Goal: Transaction & Acquisition: Book appointment/travel/reservation

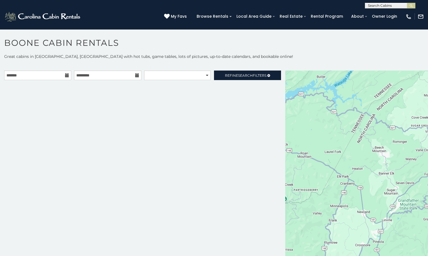
click at [65, 77] on icon at bounding box center [67, 75] width 4 height 4
click at [66, 75] on icon at bounding box center [67, 75] width 4 height 4
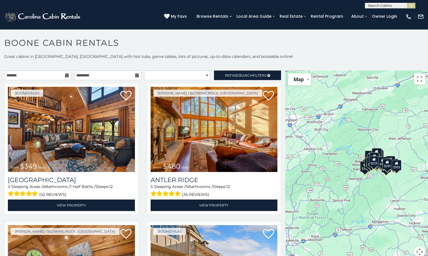
click at [66, 75] on icon at bounding box center [67, 75] width 4 height 4
click at [65, 76] on icon at bounding box center [67, 75] width 4 height 4
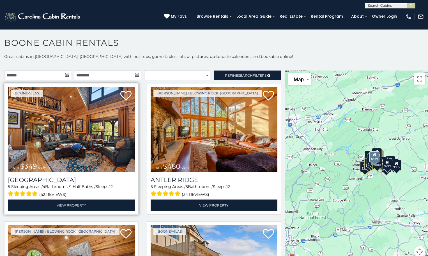
click at [65, 74] on icon at bounding box center [67, 75] width 4 height 4
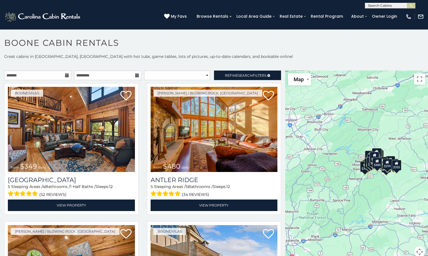
scroll to position [5, 0]
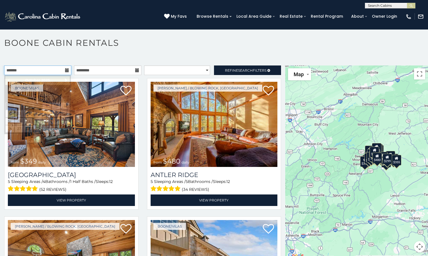
click at [30, 68] on input "text" at bounding box center [37, 70] width 67 height 10
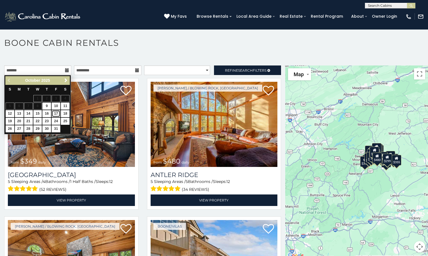
click at [56, 115] on link "17" at bounding box center [56, 113] width 9 height 7
type input "**********"
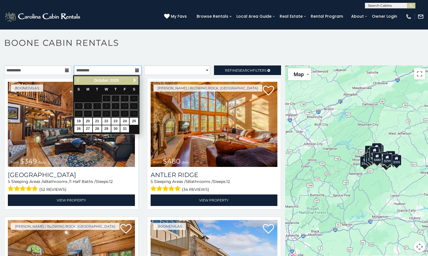
click at [92, 70] on input "text" at bounding box center [107, 70] width 67 height 10
click at [89, 119] on link "20" at bounding box center [88, 121] width 9 height 7
type input "**********"
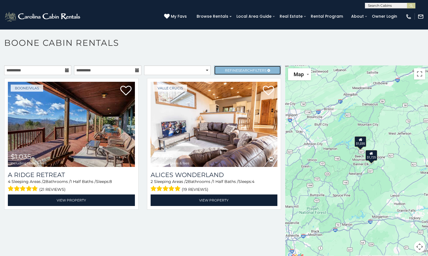
click at [250, 71] on span "Search" at bounding box center [245, 70] width 15 height 4
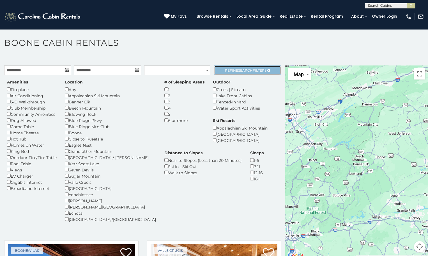
click at [250, 73] on link "Refine Search Filters" at bounding box center [247, 70] width 67 height 10
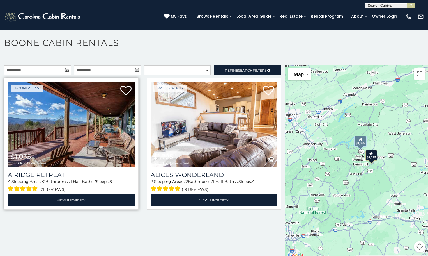
click at [60, 145] on img at bounding box center [71, 124] width 127 height 85
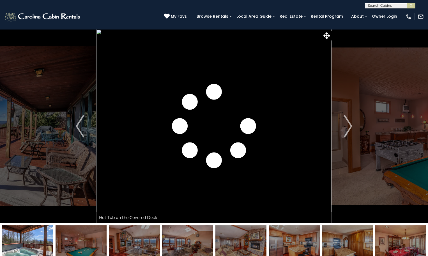
click at [352, 129] on img "Next" at bounding box center [348, 126] width 8 height 22
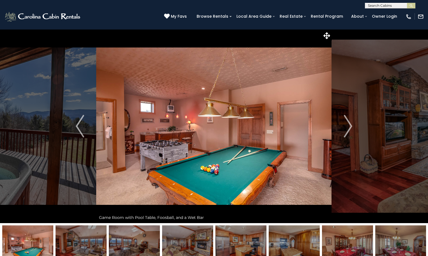
click at [352, 129] on img "Next" at bounding box center [348, 126] width 8 height 22
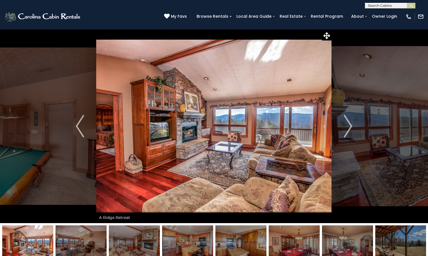
click at [352, 129] on img "Next" at bounding box center [348, 126] width 8 height 22
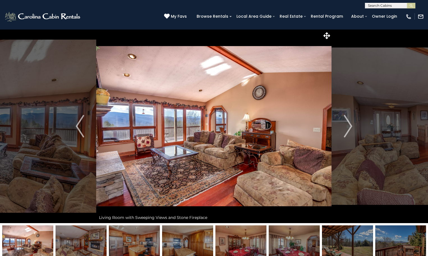
click at [352, 129] on img "Next" at bounding box center [348, 126] width 8 height 22
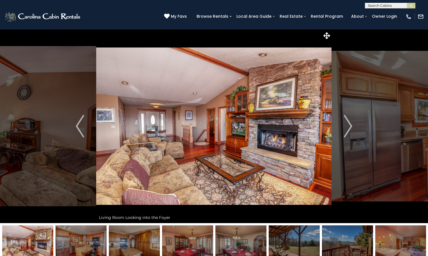
click at [352, 129] on img "Next" at bounding box center [348, 126] width 8 height 22
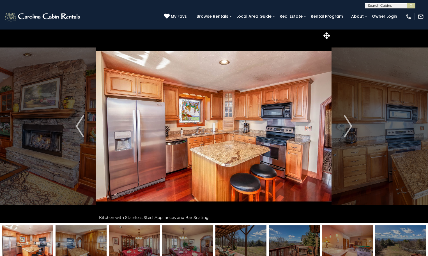
click at [352, 129] on img "Next" at bounding box center [348, 126] width 8 height 22
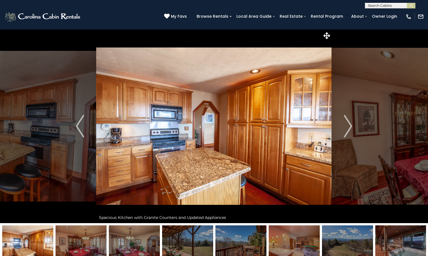
click at [352, 129] on img "Next" at bounding box center [348, 126] width 8 height 22
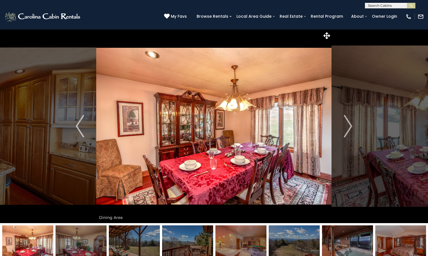
click at [352, 129] on img "Next" at bounding box center [348, 126] width 8 height 22
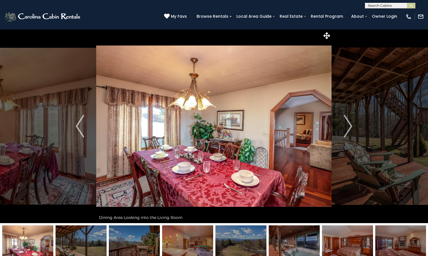
click at [352, 129] on img "Next" at bounding box center [348, 126] width 8 height 22
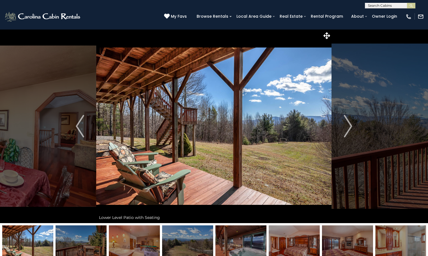
click at [352, 129] on img "Next" at bounding box center [348, 126] width 8 height 22
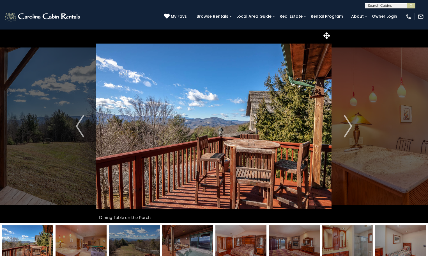
click at [352, 129] on img "Next" at bounding box center [348, 126] width 8 height 22
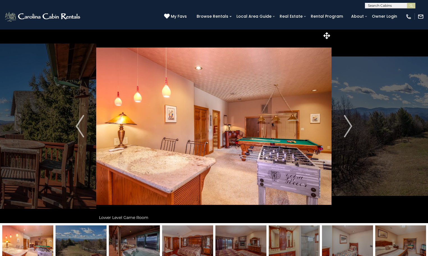
click at [352, 129] on img "Next" at bounding box center [348, 126] width 8 height 22
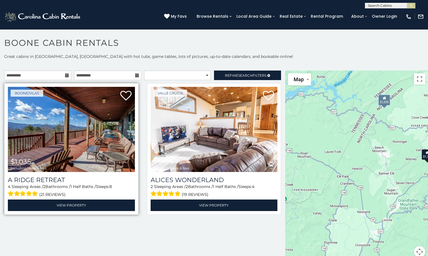
scroll to position [5, 0]
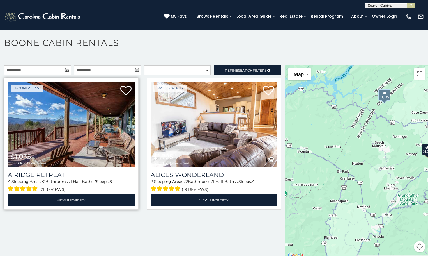
click at [41, 187] on span "(21 reviews)" at bounding box center [52, 189] width 26 height 7
click at [41, 189] on span "(21 reviews)" at bounding box center [52, 189] width 26 height 7
click at [28, 189] on span at bounding box center [22, 188] width 29 height 9
click at [54, 189] on span "(21 reviews)" at bounding box center [52, 189] width 26 height 7
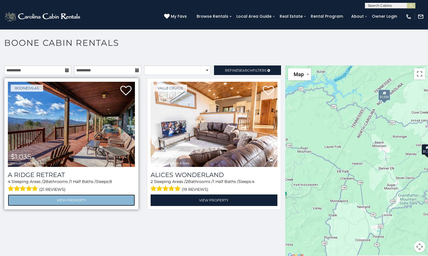
click at [63, 200] on link "View Property" at bounding box center [71, 200] width 127 height 12
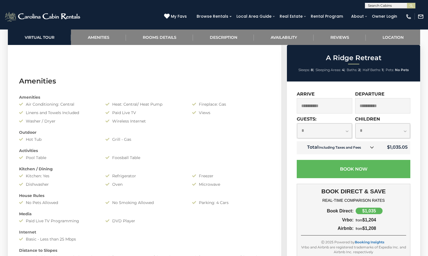
scroll to position [281, 0]
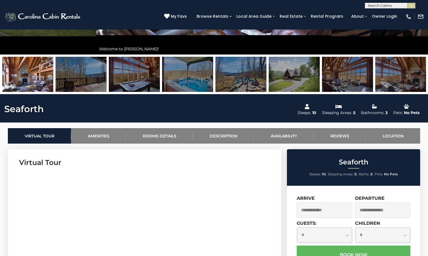
scroll to position [196, 0]
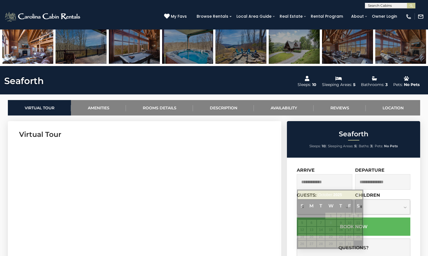
click at [313, 187] on input "text" at bounding box center [325, 181] width 56 height 15
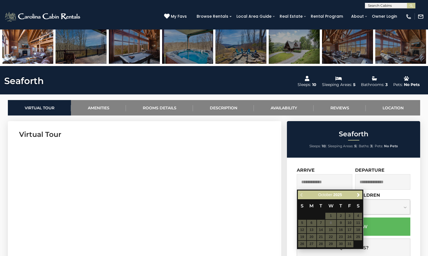
click at [352, 229] on table "S M T W T F S 1 2 3 4 5 6 7 8 9 10 11 12 13 14 15 16 17 18 19 20 21 22 23 24 25…" at bounding box center [330, 223] width 65 height 48
click at [348, 229] on table "S M T W T F S 1 2 3 4 5 6 7 8 9 10 11 12 13 14 15 16 17 18 19 20 21 22 23 24 25…" at bounding box center [330, 223] width 65 height 48
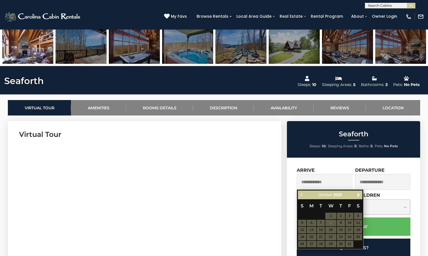
scroll to position [309, 0]
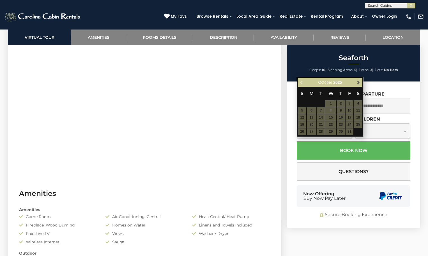
click at [360, 84] on span "Next" at bounding box center [358, 82] width 4 height 4
click at [342, 124] on table "S M T W T F S 1 2 3 4 5 6 7 8 9 10 11 12 13 14 15 16 17 18 19 20 21 22 23 24 25…" at bounding box center [330, 111] width 65 height 48
click at [341, 125] on table "S M T W T F S 1 2 3 4 5 6 7 8 9 10 11 12 13 14 15 16 17 18 19 20 21 22 23 24 25…" at bounding box center [330, 111] width 65 height 48
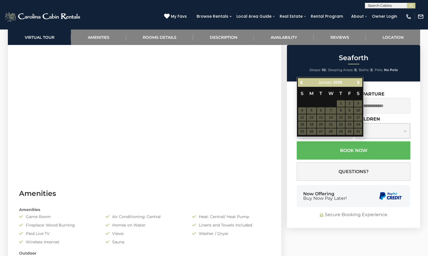
click at [315, 122] on table "S M T W T F S 1 2 3 4 5 6 7 8 9 10 11 12 13 14 15 16 17 18 19 20 21 22 23 24 25…" at bounding box center [330, 111] width 65 height 48
click at [303, 83] on span "Previous" at bounding box center [302, 82] width 4 height 4
click at [302, 83] on span "Previous" at bounding box center [302, 82] width 4 height 4
click at [301, 83] on span "Previous" at bounding box center [302, 82] width 4 height 4
click at [311, 58] on h2 "Seaforth" at bounding box center [354, 57] width 131 height 7
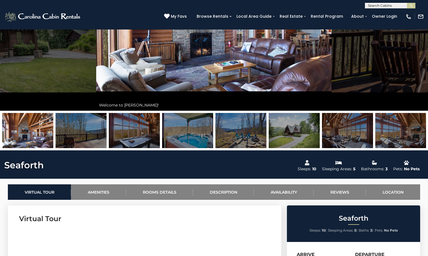
scroll to position [0, 0]
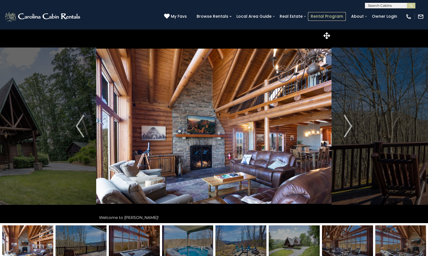
click at [331, 18] on link "Rental Program" at bounding box center [327, 16] width 38 height 9
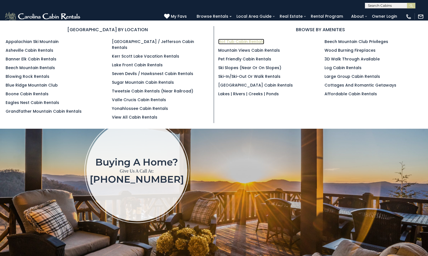
click at [240, 40] on link "Hot Tub Cabin Rentals" at bounding box center [241, 42] width 46 height 6
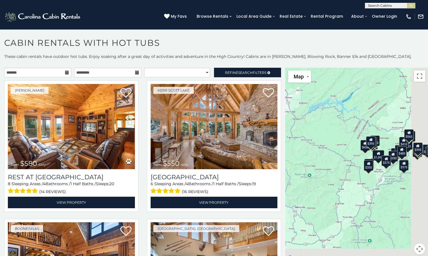
click at [65, 71] on icon at bounding box center [67, 72] width 4 height 4
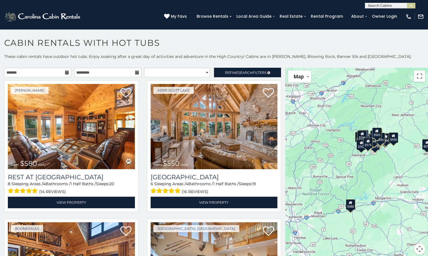
click at [65, 71] on icon at bounding box center [67, 72] width 4 height 4
click at [47, 74] on input "text" at bounding box center [37, 73] width 67 height 10
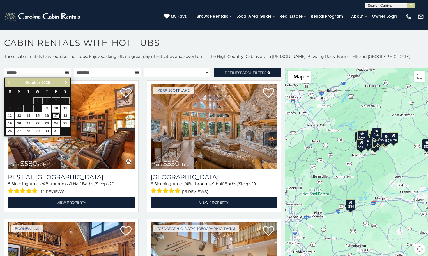
click at [56, 114] on link "17" at bounding box center [56, 115] width 9 height 7
type input "**********"
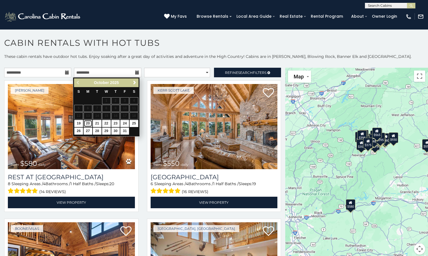
click at [88, 124] on link "20" at bounding box center [88, 123] width 9 height 7
type input "**********"
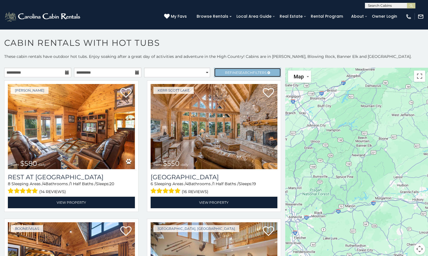
click at [250, 74] on span "Refine Search Filters" at bounding box center [246, 72] width 42 height 4
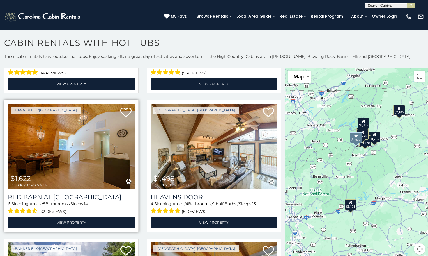
scroll to position [337, 0]
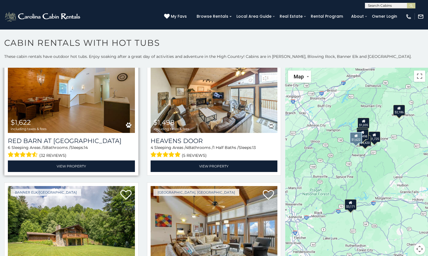
click at [102, 115] on img at bounding box center [71, 89] width 127 height 85
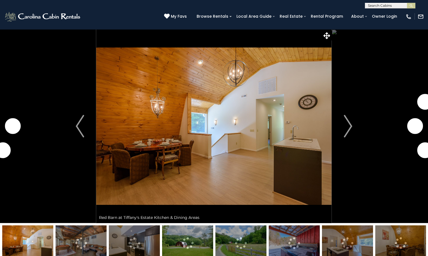
click at [349, 128] on img "Next" at bounding box center [348, 126] width 8 height 22
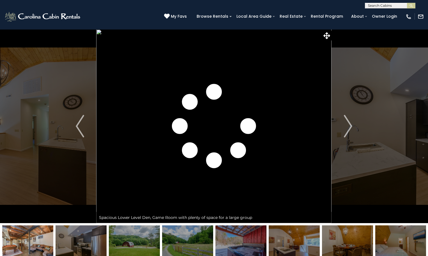
click at [349, 128] on img "Next" at bounding box center [348, 126] width 8 height 22
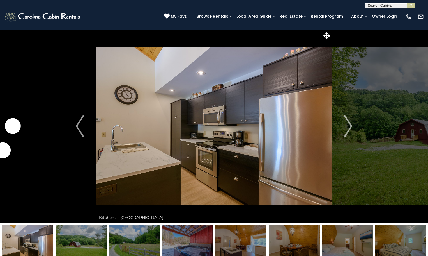
click at [349, 128] on img "Next" at bounding box center [348, 126] width 8 height 22
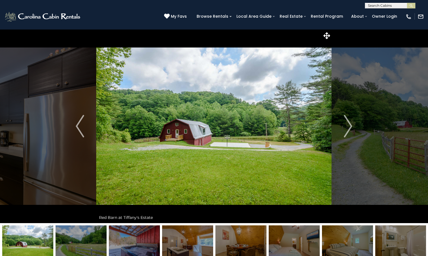
click at [349, 128] on img "Next" at bounding box center [348, 126] width 8 height 22
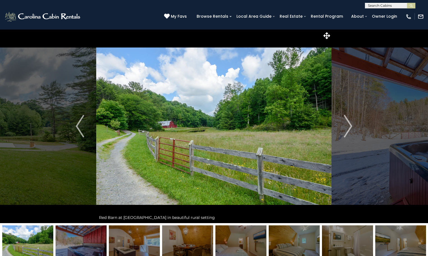
click at [349, 128] on img "Next" at bounding box center [348, 126] width 8 height 22
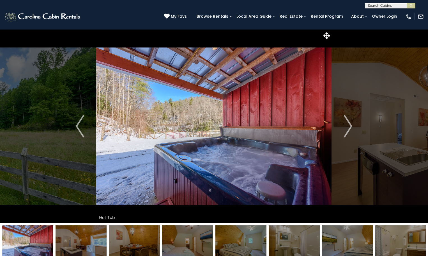
click at [349, 128] on img "Next" at bounding box center [348, 126] width 8 height 22
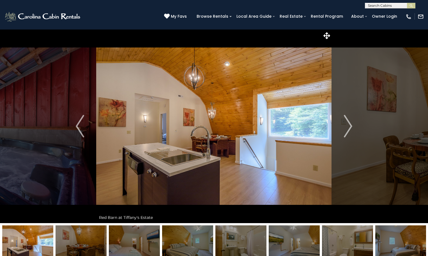
click at [349, 128] on img "Next" at bounding box center [348, 126] width 8 height 22
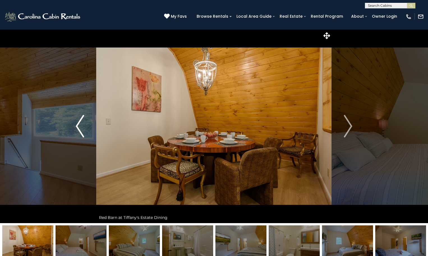
click at [84, 123] on img "Previous" at bounding box center [80, 126] width 8 height 22
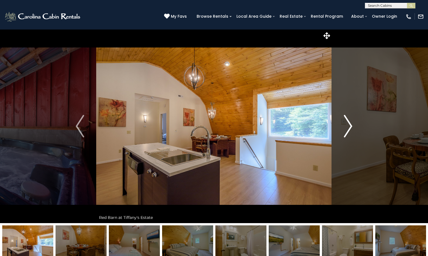
click at [347, 128] on img "Next" at bounding box center [348, 126] width 8 height 22
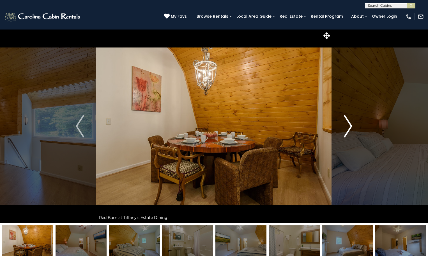
click at [347, 128] on img "Next" at bounding box center [348, 126] width 8 height 22
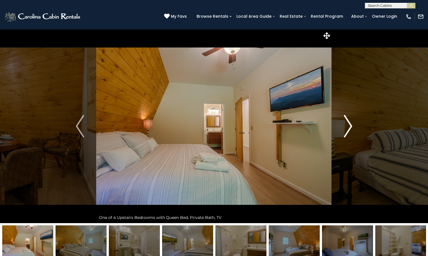
click at [347, 128] on img "Next" at bounding box center [348, 126] width 8 height 22
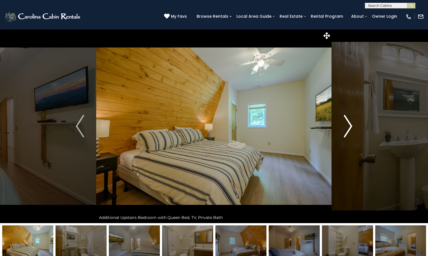
click at [347, 128] on img "Next" at bounding box center [348, 126] width 8 height 22
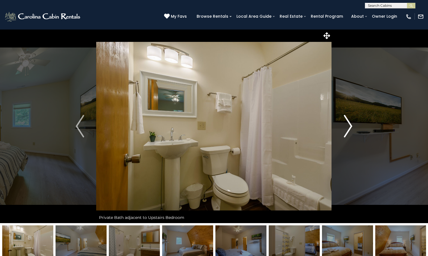
click at [347, 128] on img "Next" at bounding box center [348, 126] width 8 height 22
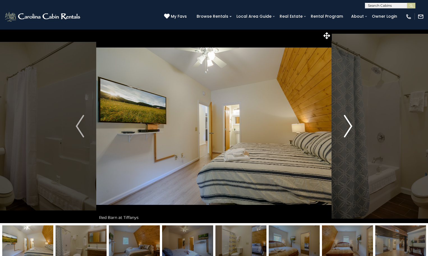
click at [347, 128] on img "Next" at bounding box center [348, 126] width 8 height 22
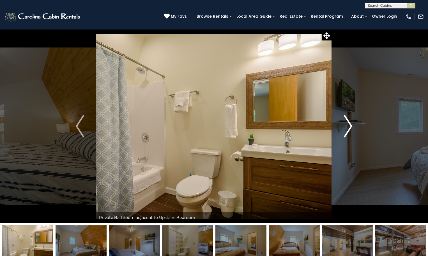
click at [347, 128] on img "Next" at bounding box center [348, 126] width 8 height 22
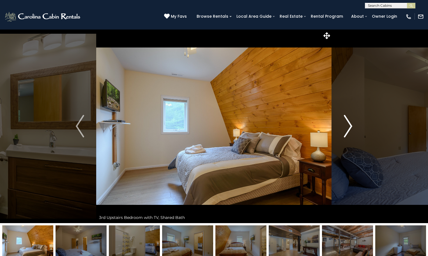
click at [347, 128] on img "Next" at bounding box center [348, 126] width 8 height 22
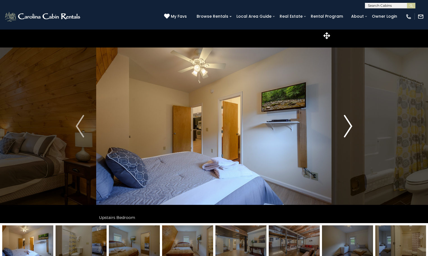
click at [347, 128] on img "Next" at bounding box center [348, 126] width 8 height 22
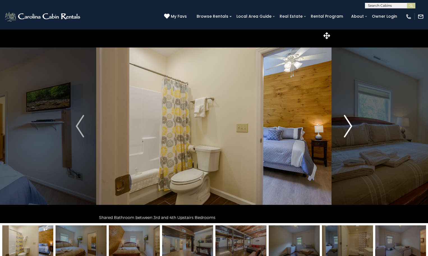
click at [347, 128] on img "Next" at bounding box center [348, 126] width 8 height 22
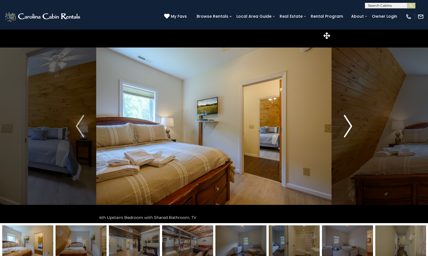
click at [347, 128] on img "Next" at bounding box center [348, 126] width 8 height 22
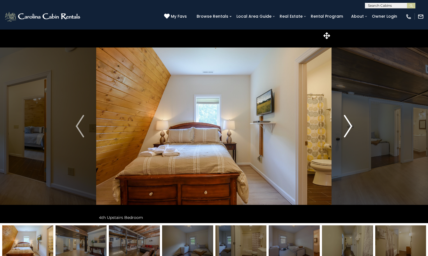
click at [347, 128] on img "Next" at bounding box center [348, 126] width 8 height 22
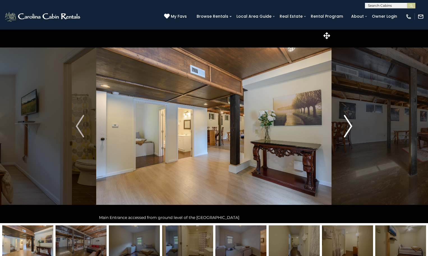
click at [347, 128] on img "Next" at bounding box center [348, 126] width 8 height 22
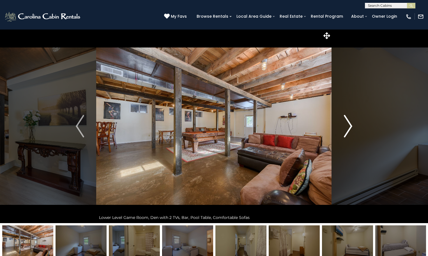
click at [347, 128] on img "Next" at bounding box center [348, 126] width 8 height 22
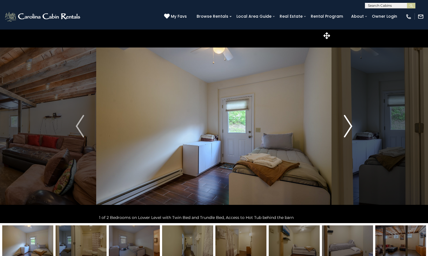
click at [347, 128] on img "Next" at bounding box center [348, 126] width 8 height 22
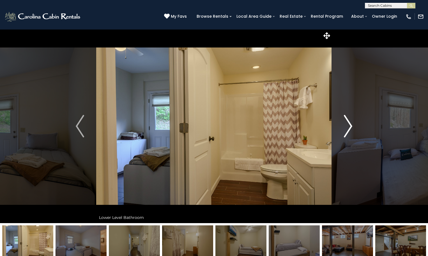
click at [347, 128] on img "Next" at bounding box center [348, 126] width 8 height 22
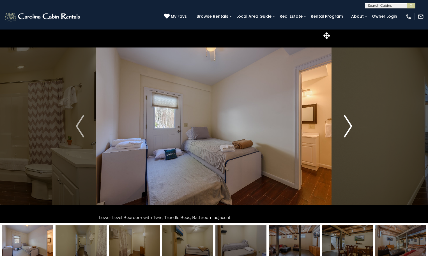
click at [347, 128] on img "Next" at bounding box center [348, 126] width 8 height 22
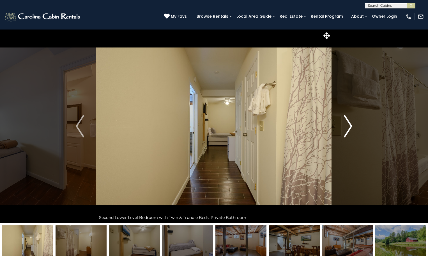
click at [347, 128] on img "Next" at bounding box center [348, 126] width 8 height 22
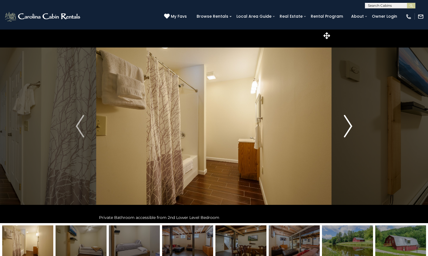
click at [347, 128] on img "Next" at bounding box center [348, 126] width 8 height 22
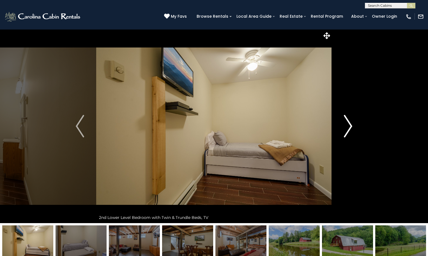
click at [347, 128] on img "Next" at bounding box center [348, 126] width 8 height 22
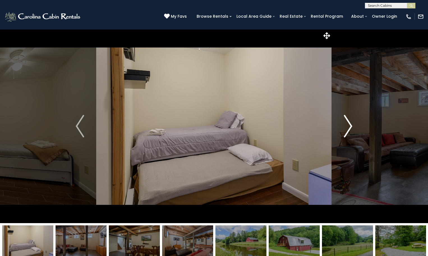
click at [347, 128] on img "Next" at bounding box center [348, 126] width 8 height 22
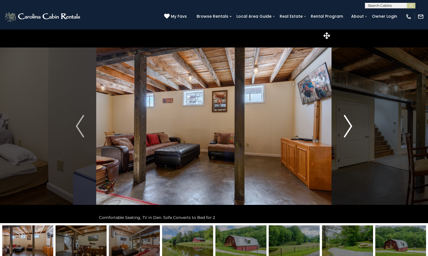
click at [347, 128] on img "Next" at bounding box center [348, 126] width 8 height 22
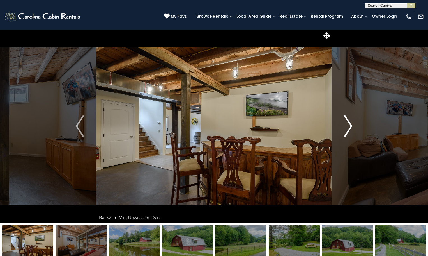
click at [347, 128] on img "Next" at bounding box center [348, 126] width 8 height 22
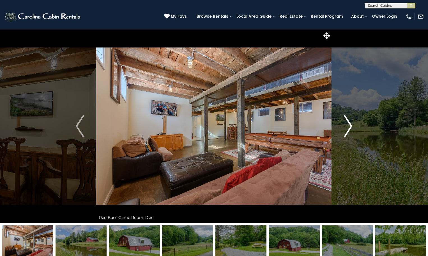
click at [347, 128] on img "Next" at bounding box center [348, 126] width 8 height 22
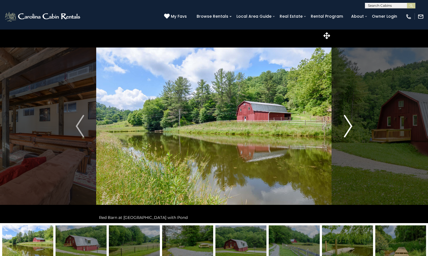
click at [347, 128] on img "Next" at bounding box center [348, 126] width 8 height 22
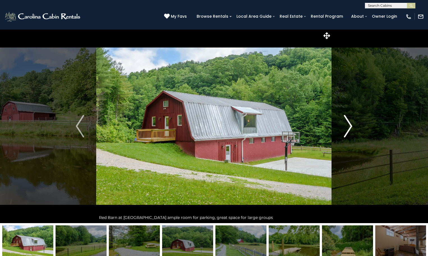
click at [347, 128] on img "Next" at bounding box center [348, 126] width 8 height 22
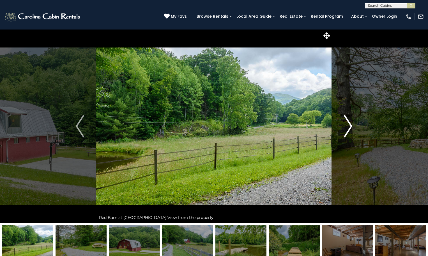
click at [347, 128] on img "Next" at bounding box center [348, 126] width 8 height 22
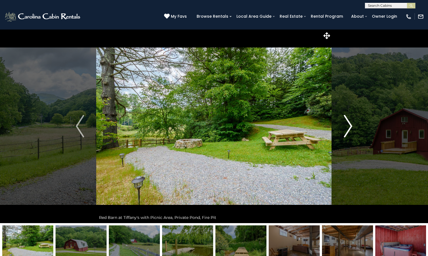
click at [347, 128] on img "Next" at bounding box center [348, 126] width 8 height 22
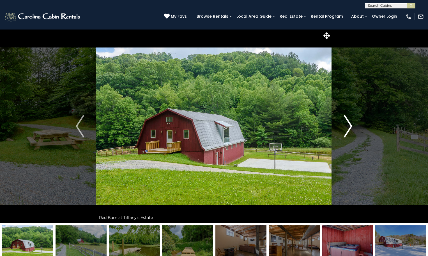
click at [347, 128] on img "Next" at bounding box center [348, 126] width 8 height 22
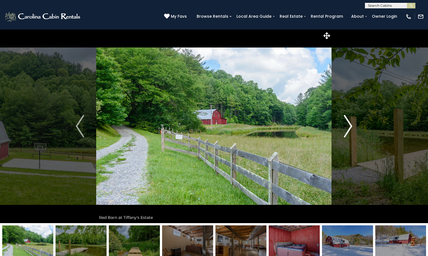
click at [347, 128] on img "Next" at bounding box center [348, 126] width 8 height 22
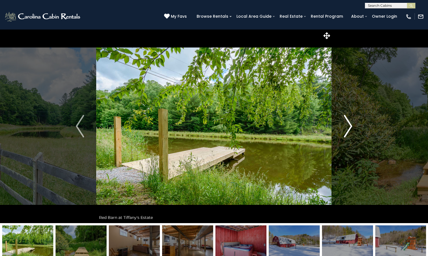
click at [347, 128] on img "Next" at bounding box center [348, 126] width 8 height 22
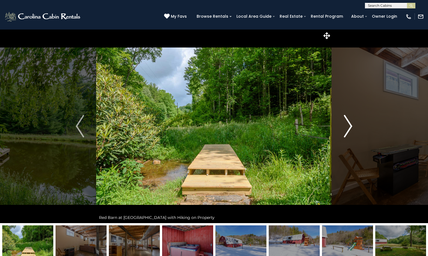
click at [347, 128] on img "Next" at bounding box center [348, 126] width 8 height 22
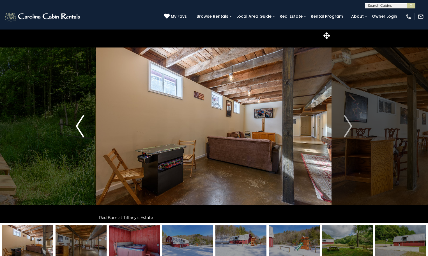
click at [79, 132] on img "Previous" at bounding box center [80, 126] width 8 height 22
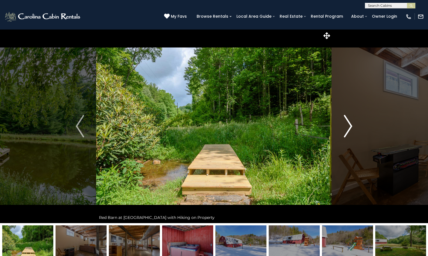
click at [347, 120] on img "Next" at bounding box center [348, 126] width 8 height 22
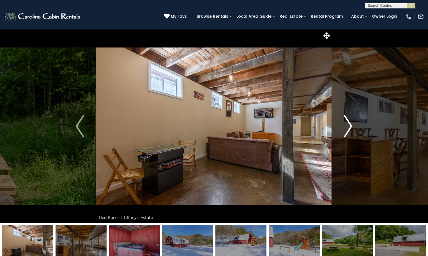
click at [347, 120] on img "Next" at bounding box center [348, 126] width 8 height 22
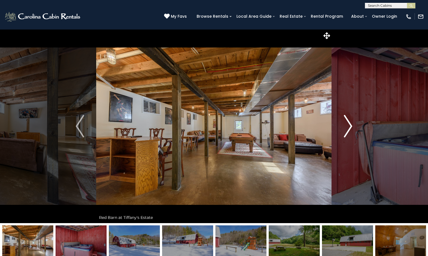
click at [347, 120] on img "Next" at bounding box center [348, 126] width 8 height 22
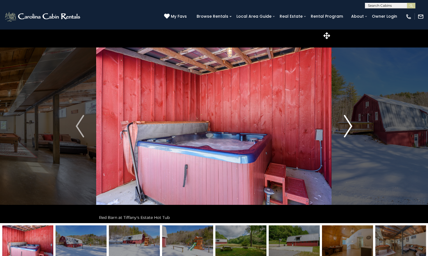
click at [347, 120] on img "Next" at bounding box center [348, 126] width 8 height 22
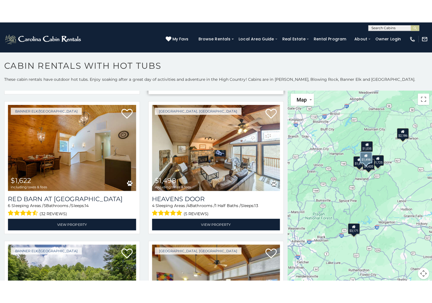
scroll to position [168, 0]
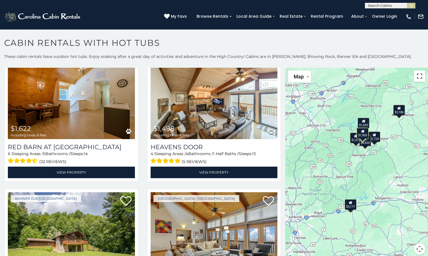
click at [417, 78] on button "Toggle fullscreen view" at bounding box center [419, 75] width 11 height 11
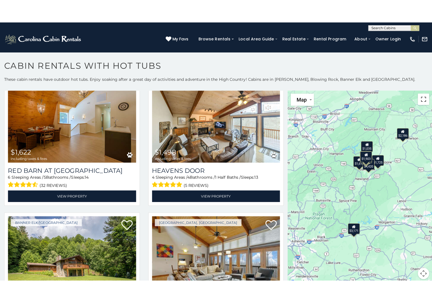
scroll to position [170, 0]
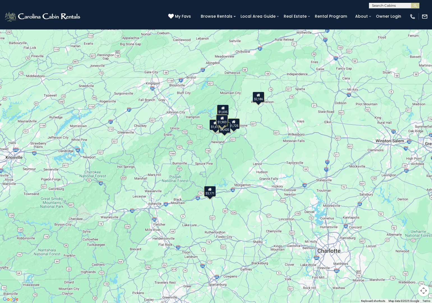
click at [224, 123] on div "$1,903" at bounding box center [222, 120] width 12 height 11
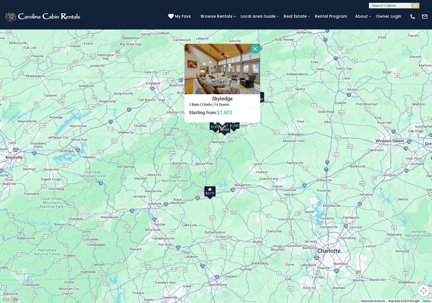
click at [227, 135] on div "$3,171 $4,420 $1,622 $1,498 $1,612 $1,903 $1,035 $1,725 $2,186 $1,809 Skyledge …" at bounding box center [216, 151] width 432 height 303
click at [235, 129] on div "$1,725" at bounding box center [234, 123] width 12 height 11
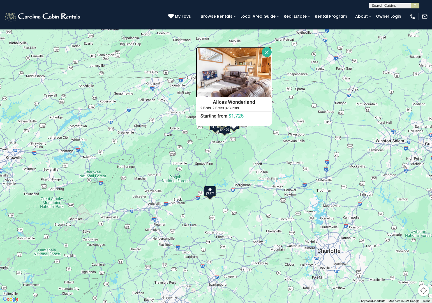
click at [234, 95] on img at bounding box center [234, 72] width 76 height 51
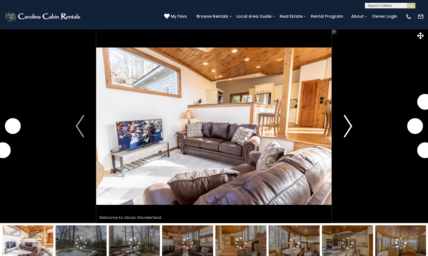
click at [353, 124] on button "Next" at bounding box center [348, 126] width 33 height 194
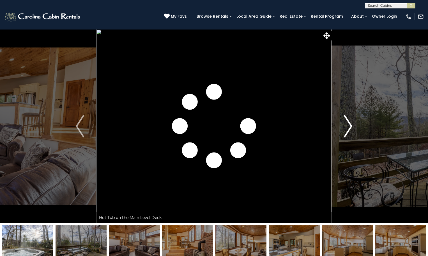
click at [350, 126] on img "Next" at bounding box center [348, 126] width 8 height 22
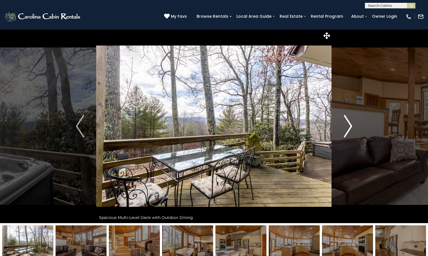
click at [350, 126] on img "Next" at bounding box center [348, 126] width 8 height 22
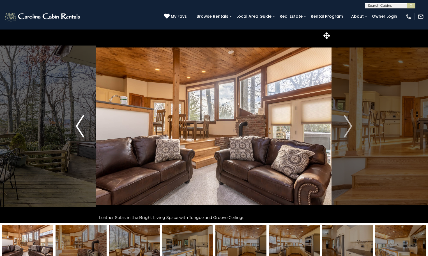
click at [82, 128] on img "Previous" at bounding box center [80, 126] width 8 height 22
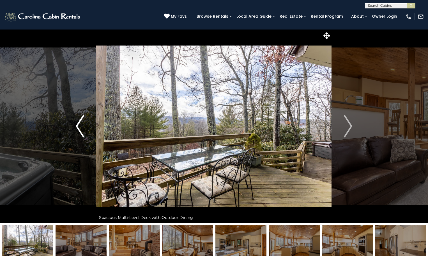
click at [82, 128] on img "Previous" at bounding box center [80, 126] width 8 height 22
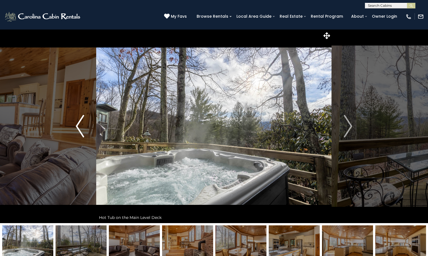
click at [82, 128] on img "Previous" at bounding box center [80, 126] width 8 height 22
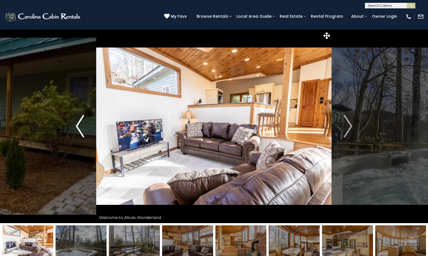
click at [82, 128] on img "Previous" at bounding box center [80, 126] width 8 height 22
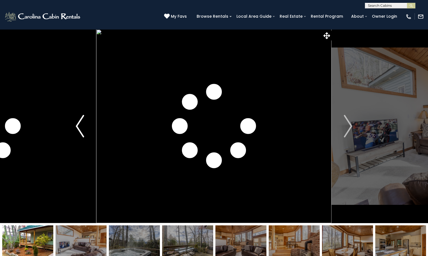
click at [82, 128] on img "Previous" at bounding box center [80, 126] width 8 height 22
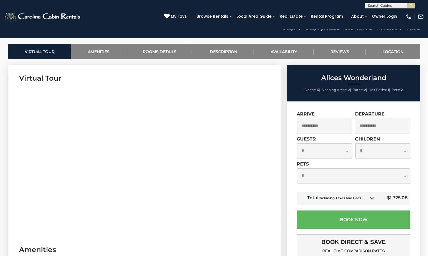
scroll to position [281, 0]
